Goal: Transaction & Acquisition: Purchase product/service

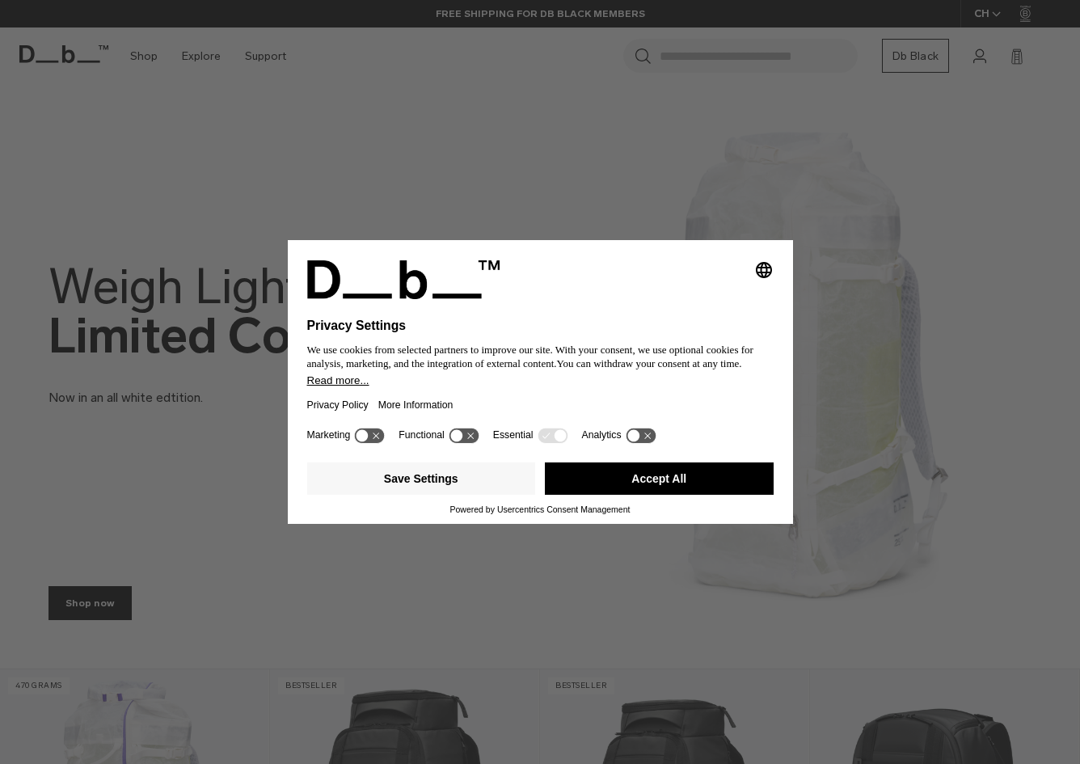
click at [665, 478] on button "Accept All" at bounding box center [659, 478] width 229 height 32
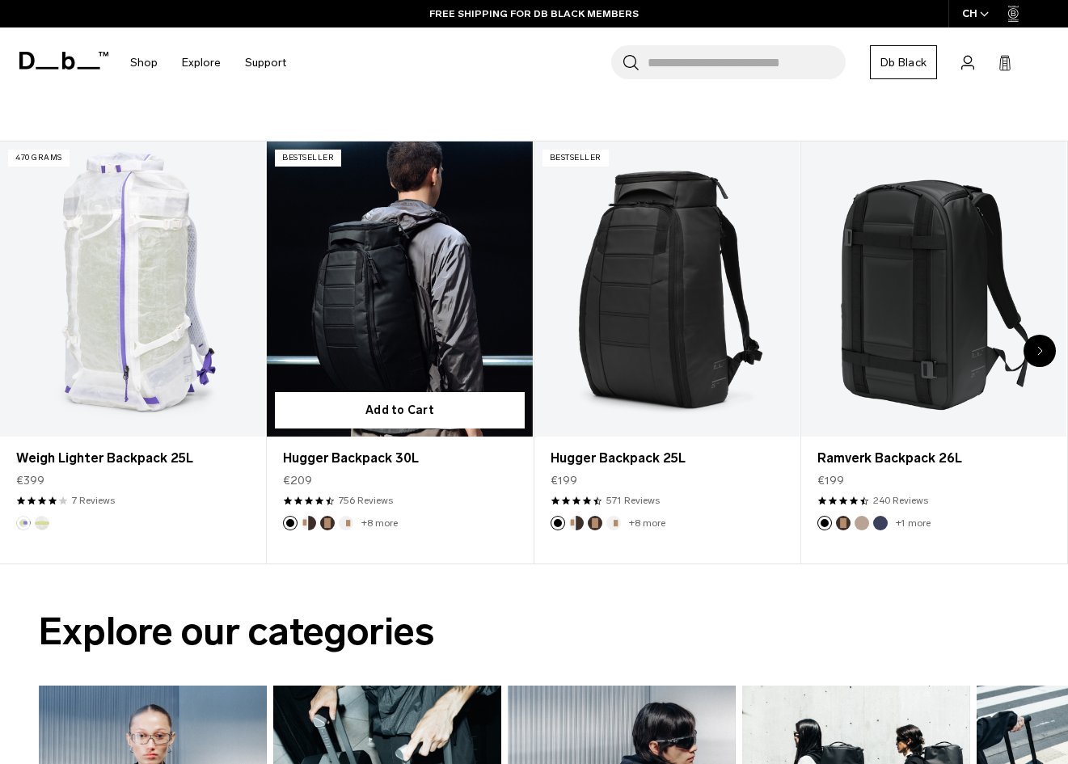
scroll to position [523, 0]
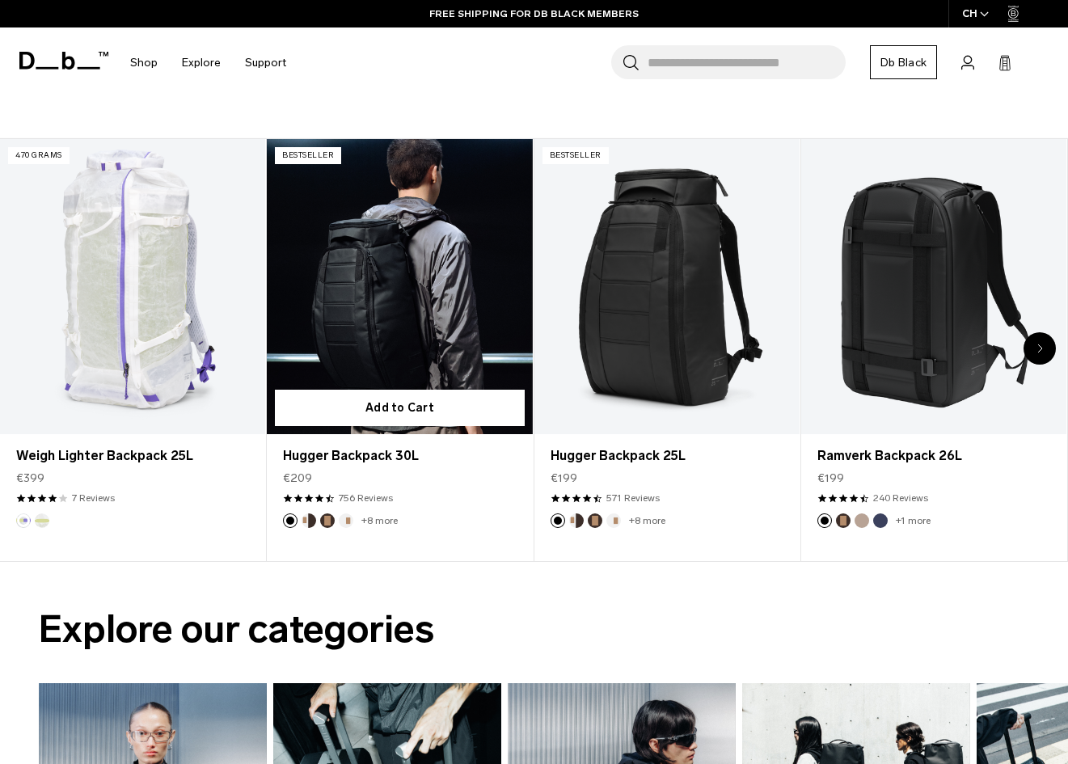
click at [416, 258] on link "Hugger Backpack 30L" at bounding box center [399, 286] width 265 height 295
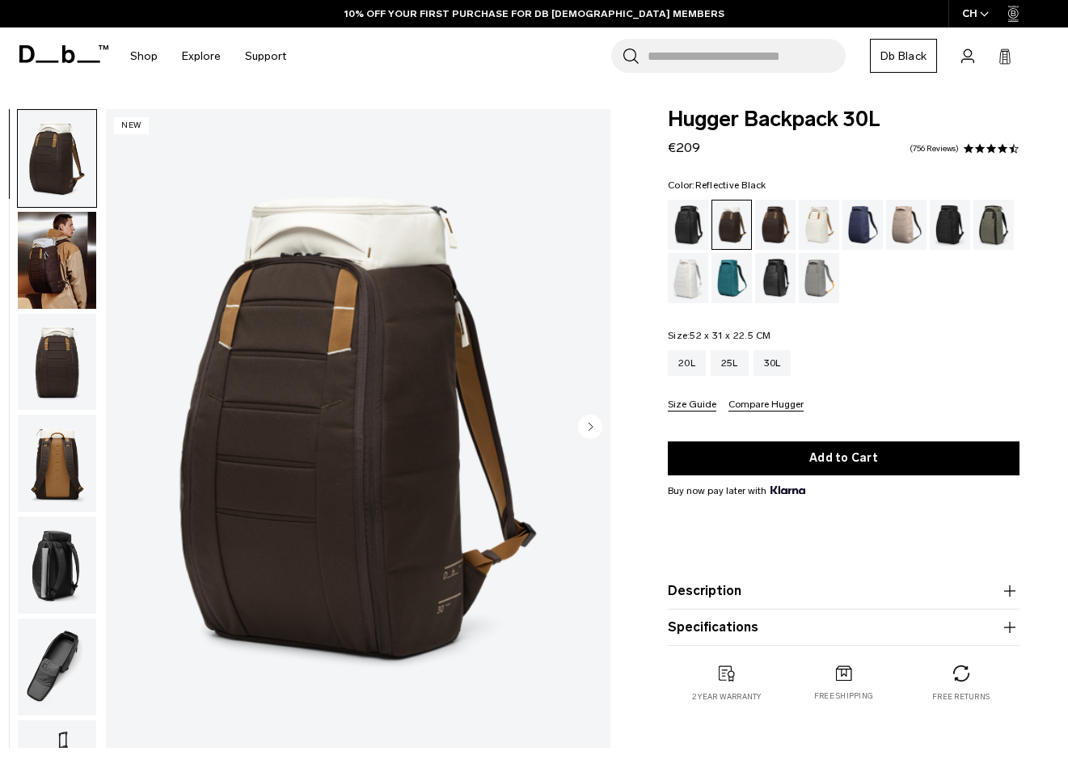
click at [773, 268] on div "Reflective Black" at bounding box center [775, 278] width 41 height 50
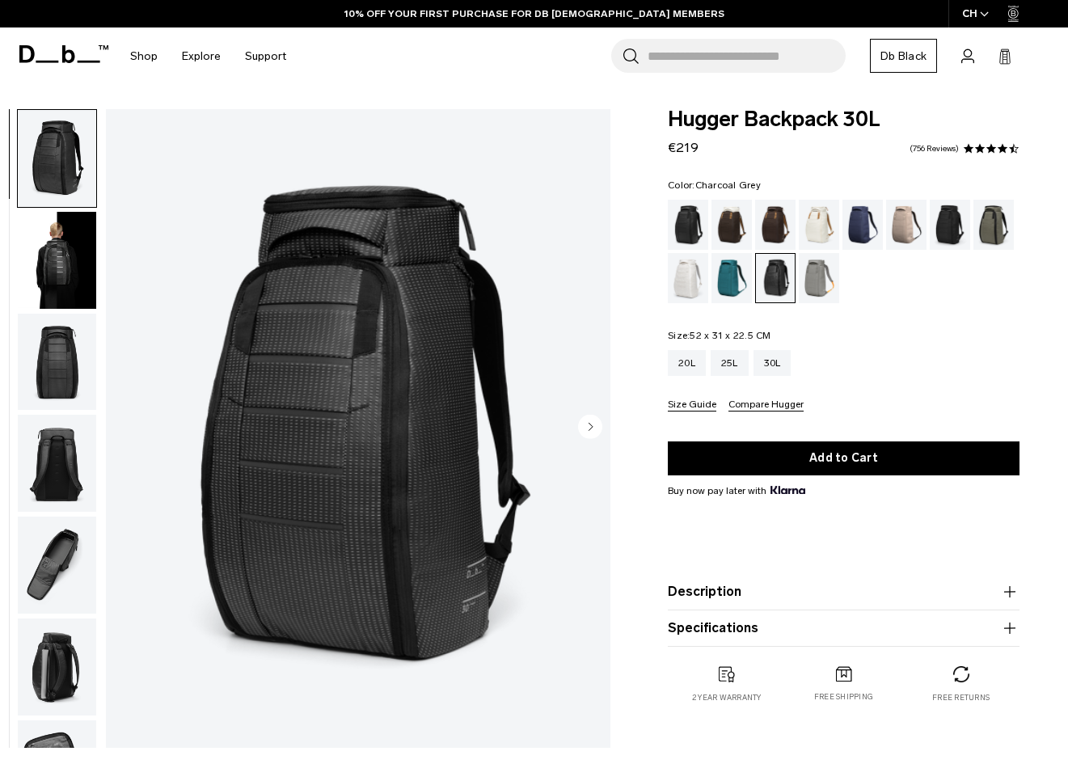
click at [956, 225] on div "Charcoal Grey" at bounding box center [950, 225] width 41 height 50
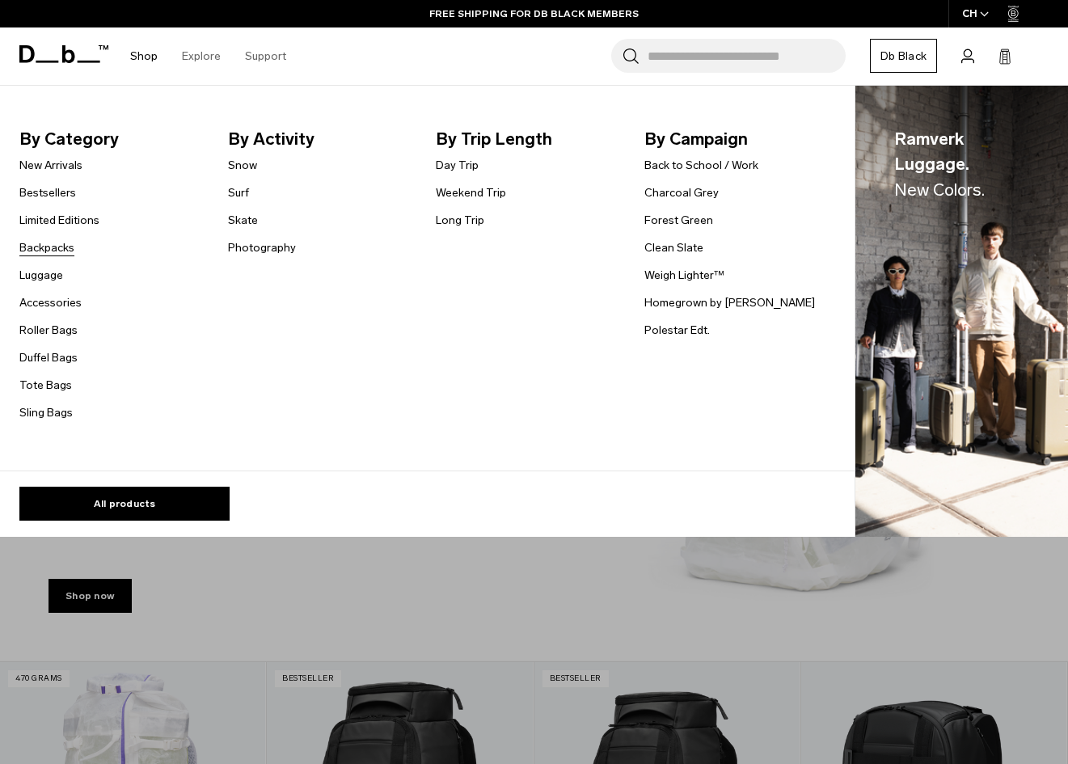
click at [50, 245] on link "Backpacks" at bounding box center [46, 247] width 55 height 17
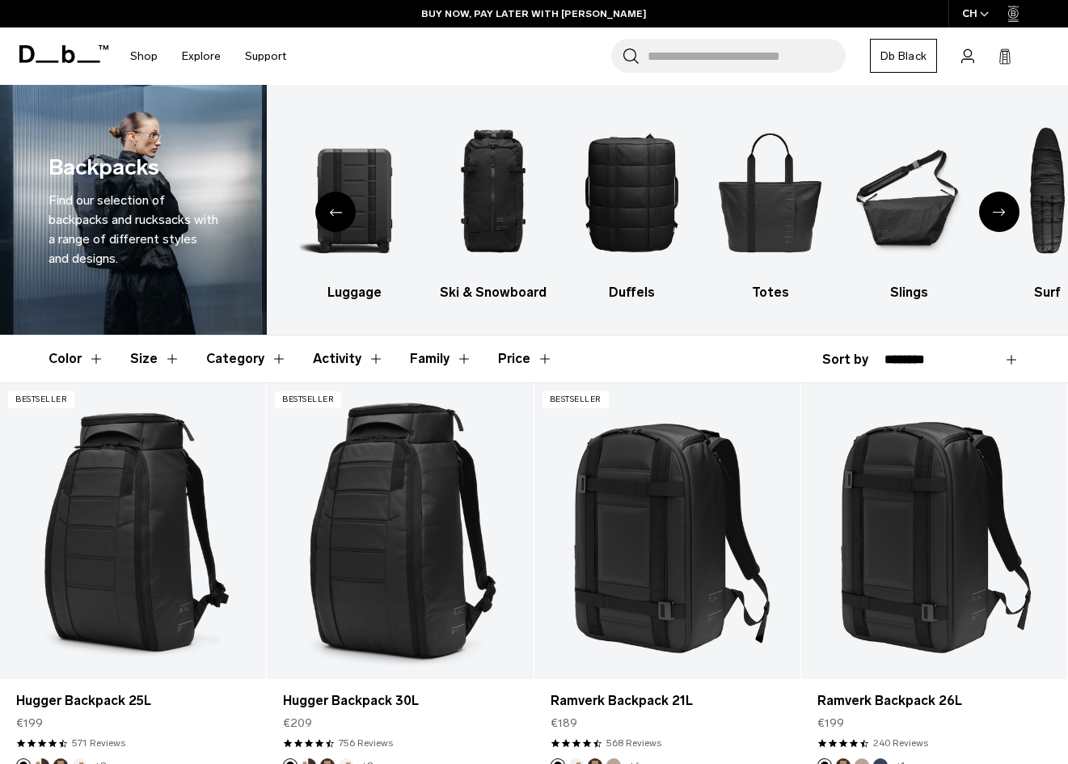
click at [86, 357] on button "Color" at bounding box center [77, 358] width 56 height 47
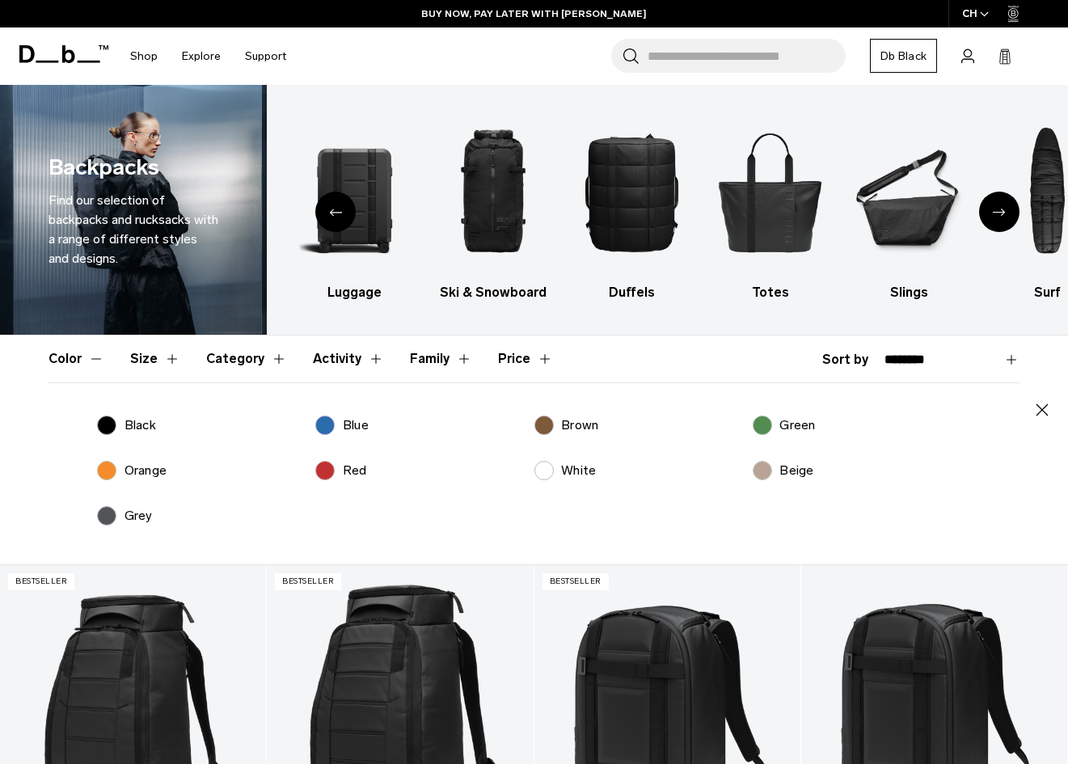
click at [126, 420] on p "Black" at bounding box center [140, 424] width 32 height 19
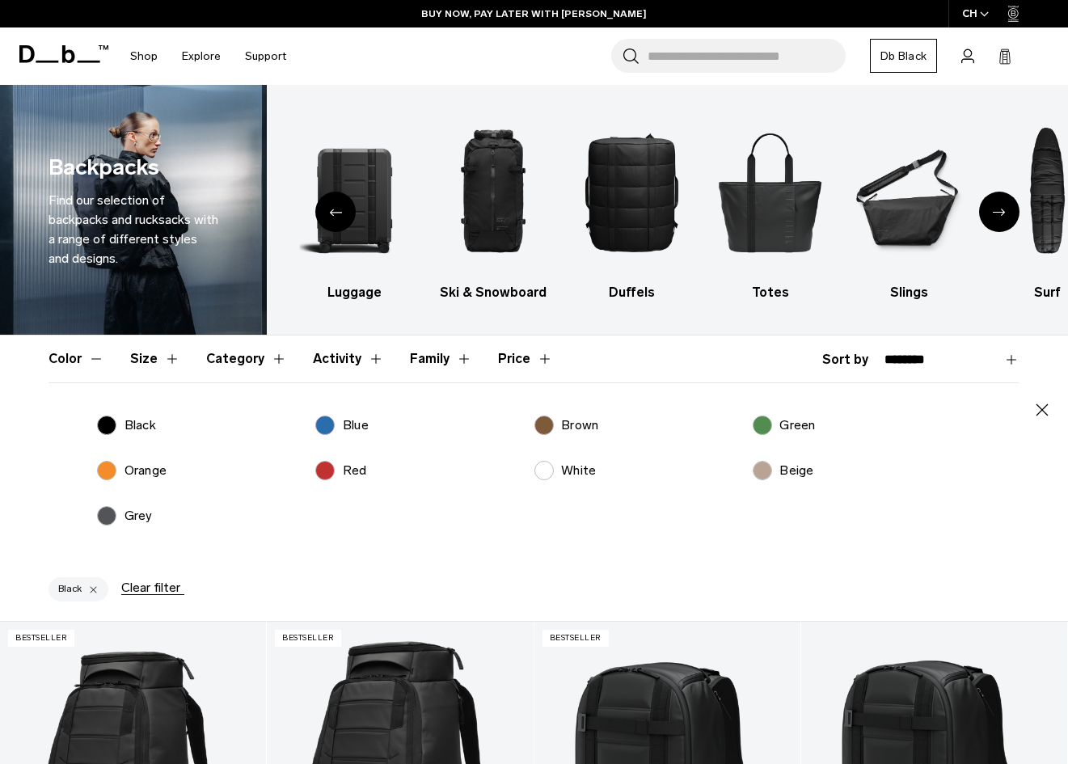
click at [160, 366] on button "Size" at bounding box center [155, 358] width 50 height 47
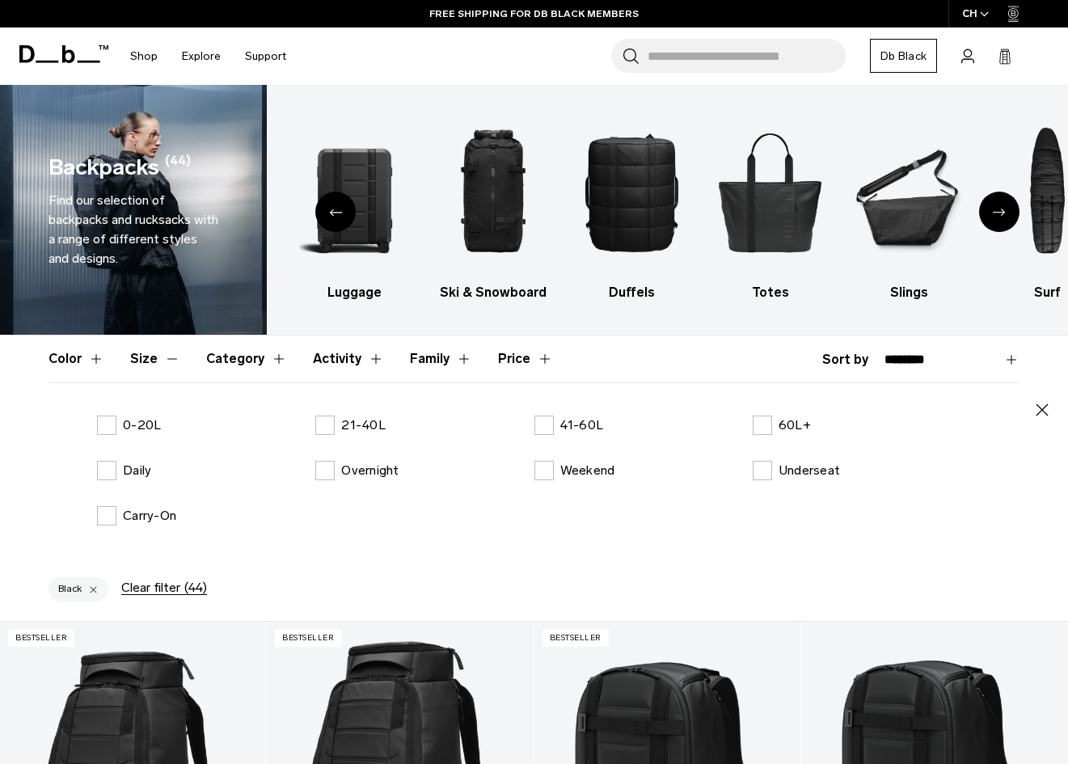
click at [343, 370] on button "Activity" at bounding box center [348, 358] width 71 height 47
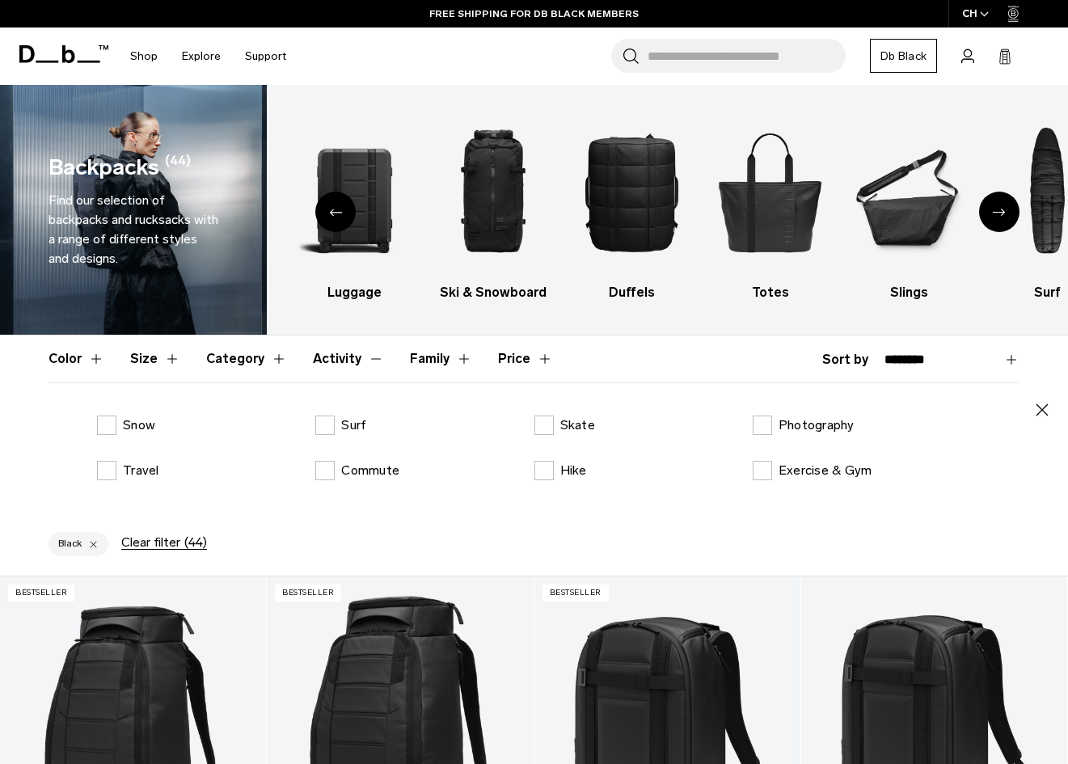
click at [343, 367] on button "Activity" at bounding box center [348, 358] width 71 height 47
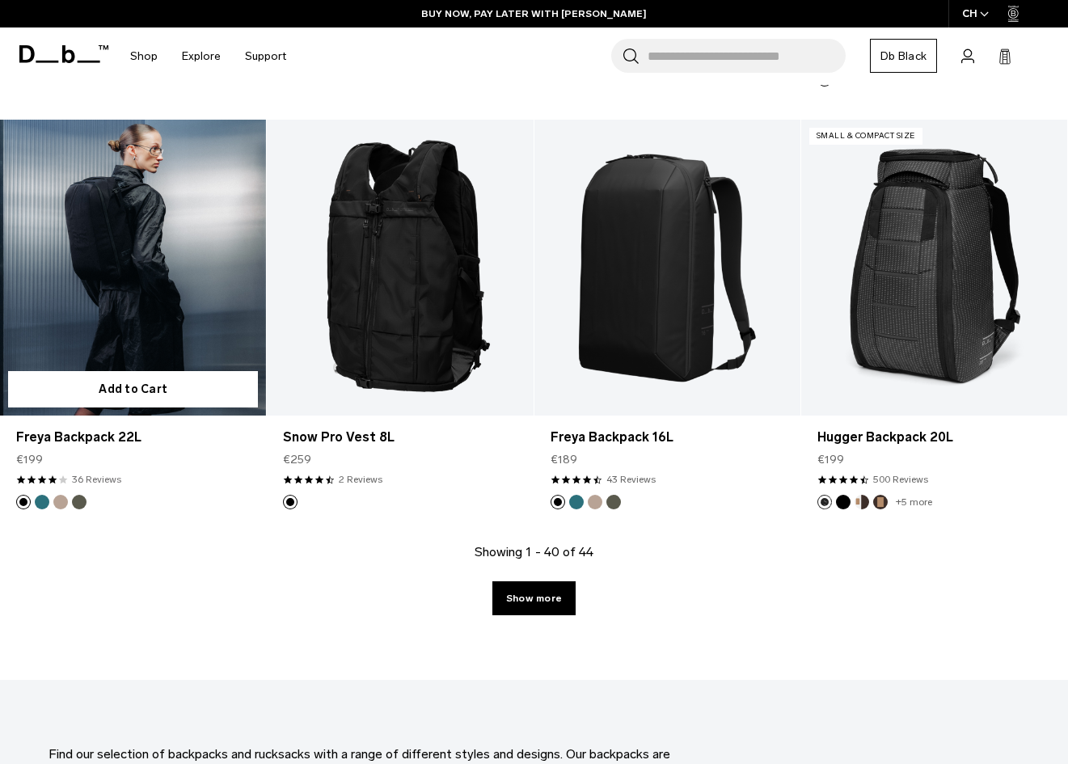
scroll to position [4117, 0]
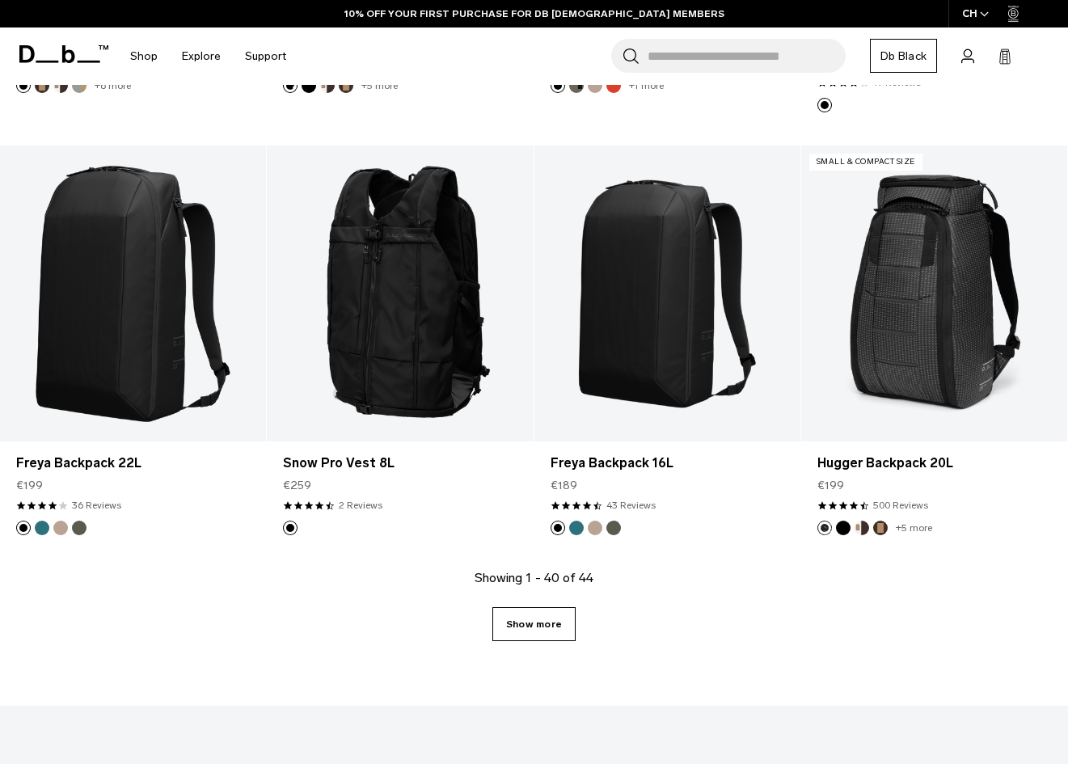
click at [545, 631] on link "Show more" at bounding box center [533, 624] width 83 height 34
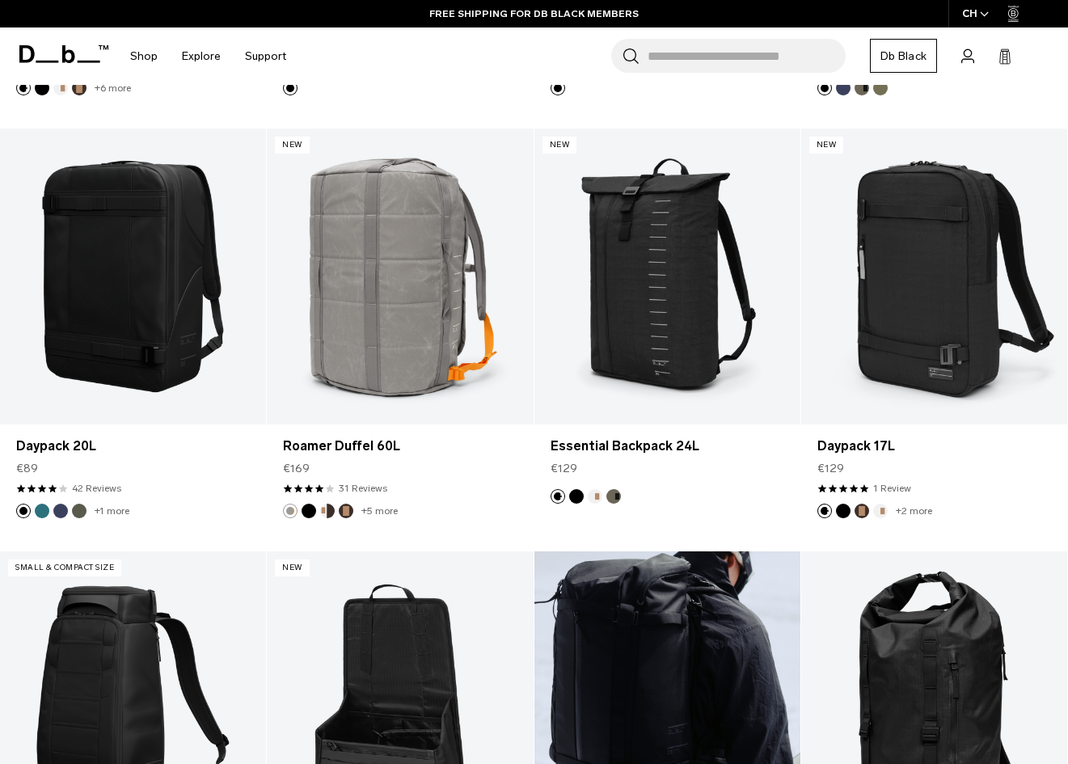
scroll to position [1499, 0]
